Goal: Task Accomplishment & Management: Manage account settings

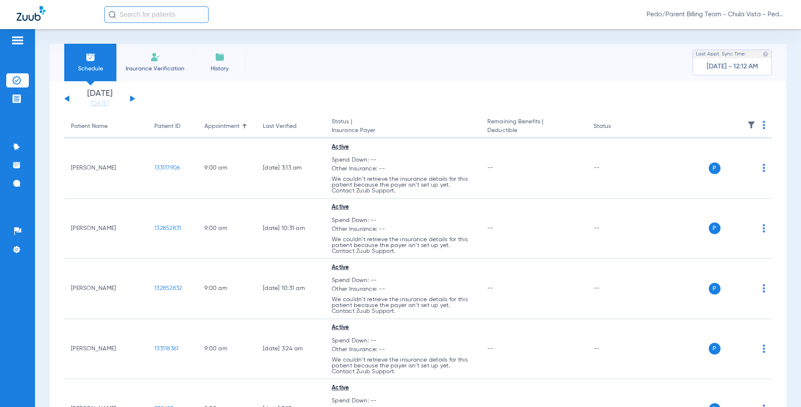
click at [739, 27] on div "Pedo/Parent Billing Team - Chula Vista - Pedo | The Super Dentists" at bounding box center [400, 14] width 801 height 29
click at [739, 20] on div "Pedo/Parent Billing Team - Chula Vista - Pedo | The Super Dentists" at bounding box center [444, 14] width 680 height 17
click at [742, 15] on span "Pedo/Parent Billing Team - Chula Vista - Pedo | The Super Dentists" at bounding box center [715, 14] width 138 height 8
click at [741, 33] on div "Schedule Insurance Verification History Last Appt. Sync Time: [DATE] - 12:12 AM…" at bounding box center [418, 218] width 766 height 378
click at [750, 28] on span "Account Selection" at bounding box center [752, 30] width 47 height 6
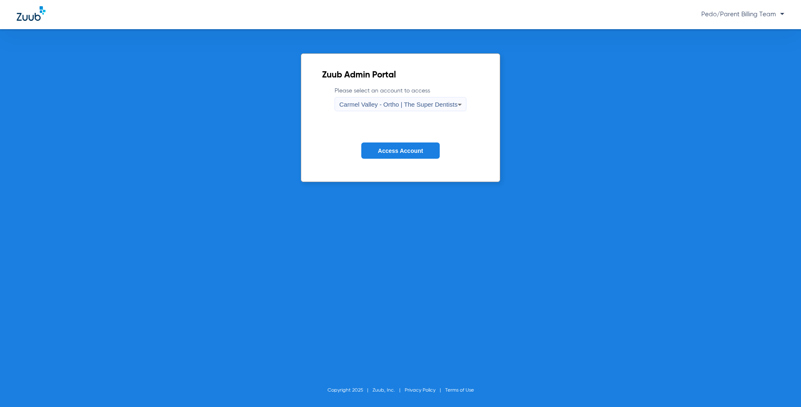
click at [421, 104] on span "Carmel Valley - Ortho | The Super Dentists" at bounding box center [398, 104] width 118 height 7
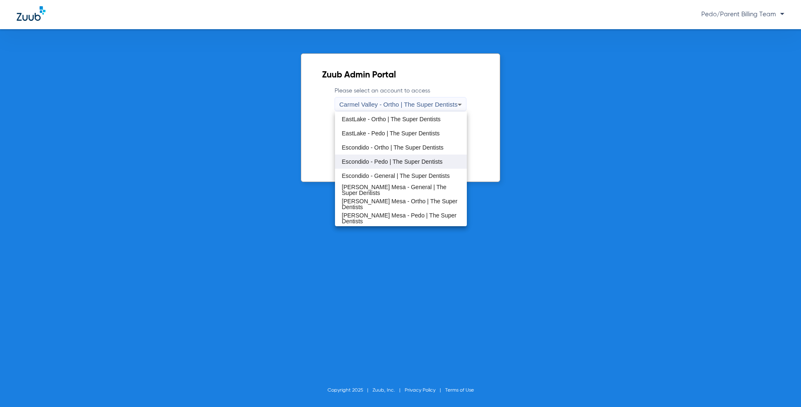
scroll to position [83, 0]
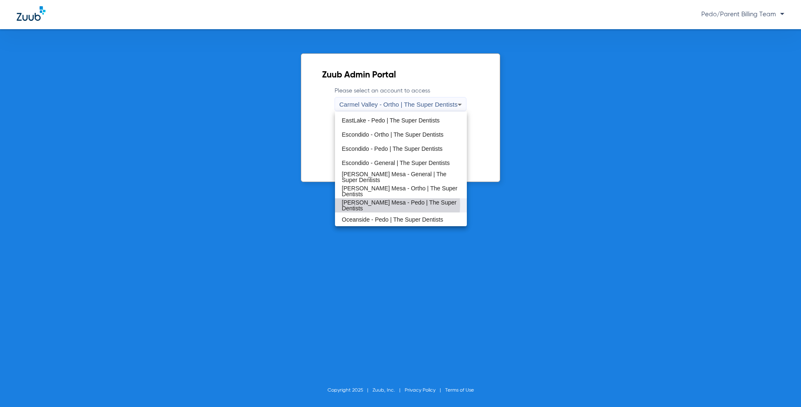
click at [395, 205] on span "[PERSON_NAME] Mesa - Pedo | The Super Dentists" at bounding box center [400, 206] width 118 height 12
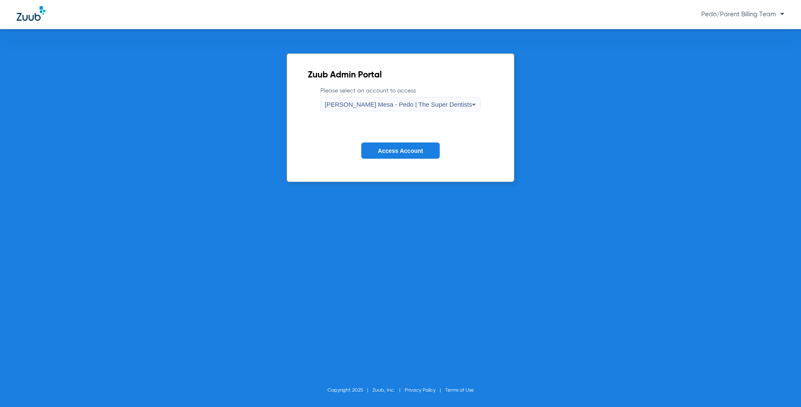
click at [422, 154] on button "Access Account" at bounding box center [400, 151] width 78 height 16
